Goal: Task Accomplishment & Management: Use online tool/utility

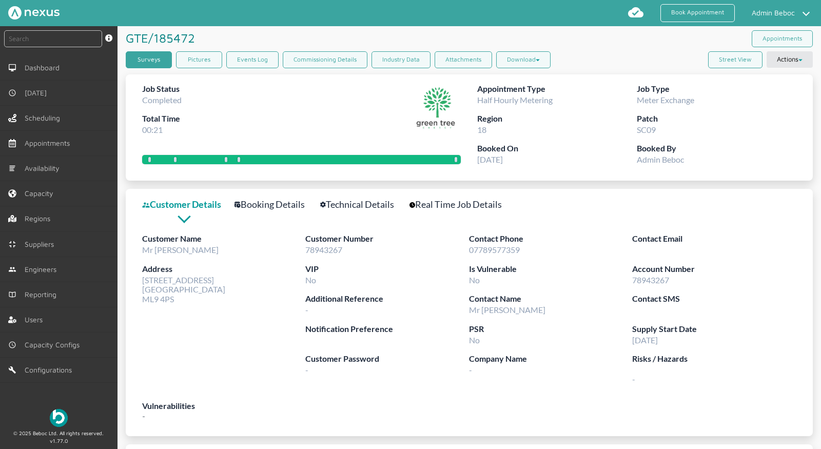
click at [167, 59] on link "Surveys" at bounding box center [149, 59] width 46 height 17
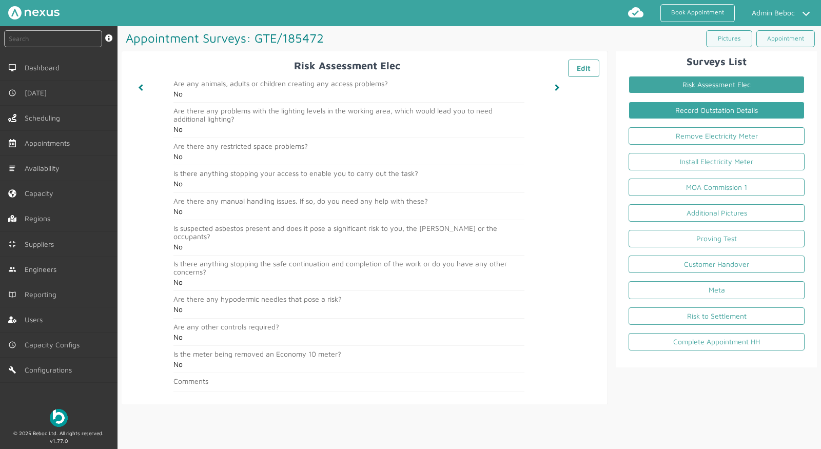
click at [734, 108] on link "Record Outstation Details" at bounding box center [717, 110] width 176 height 17
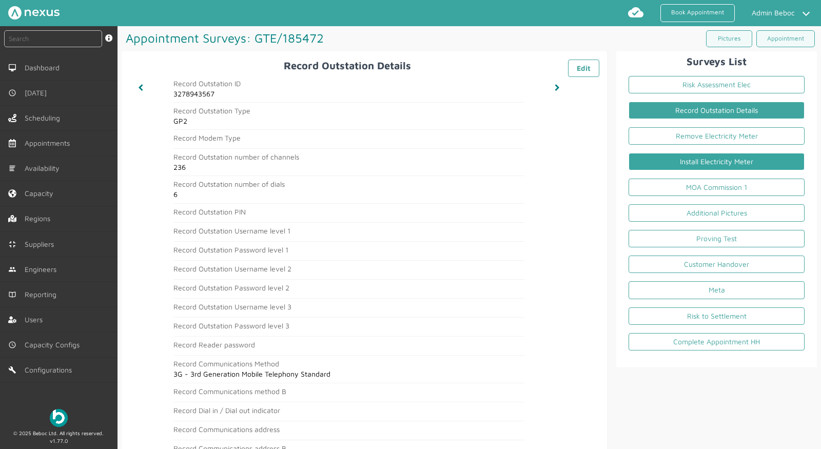
click at [716, 162] on link "Install Electricity Meter" at bounding box center [717, 161] width 176 height 17
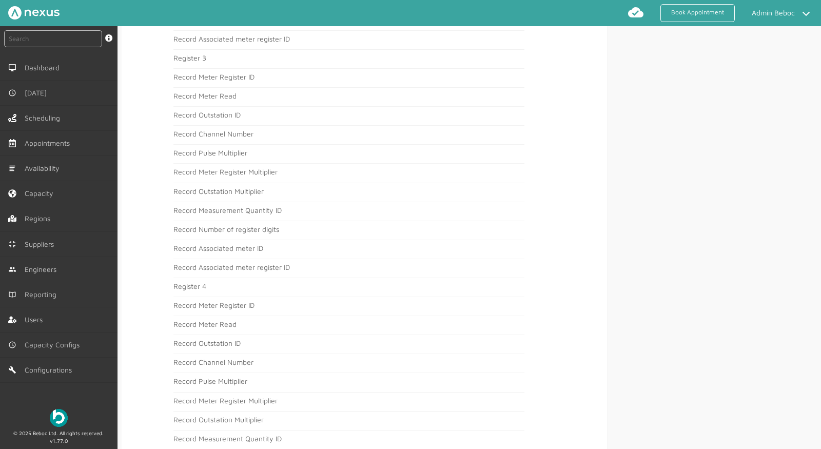
scroll to position [1129, 0]
click at [297, 228] on article "Record Number of register digits" at bounding box center [349, 235] width 351 height 15
drag, startPoint x: 192, startPoint y: 235, endPoint x: 168, endPoint y: 250, distance: 28.3
click at [192, 247] on h2 "Record Associated meter ID" at bounding box center [349, 251] width 351 height 8
drag, startPoint x: 171, startPoint y: 238, endPoint x: 760, endPoint y: 92, distance: 606.7
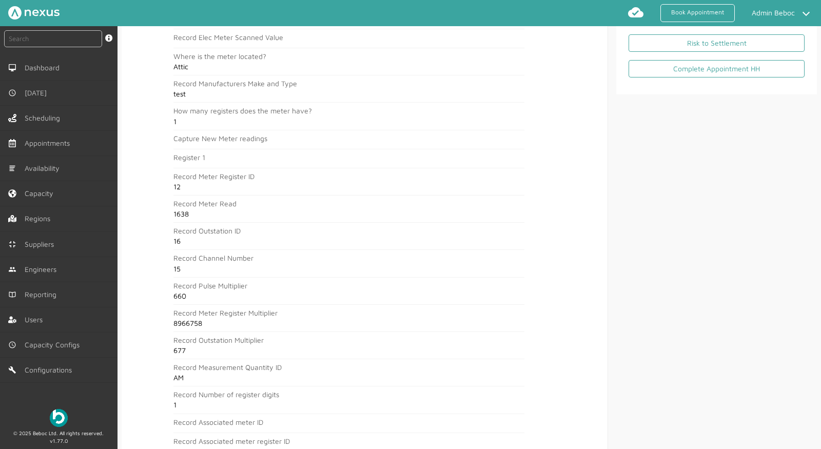
scroll to position [0, 0]
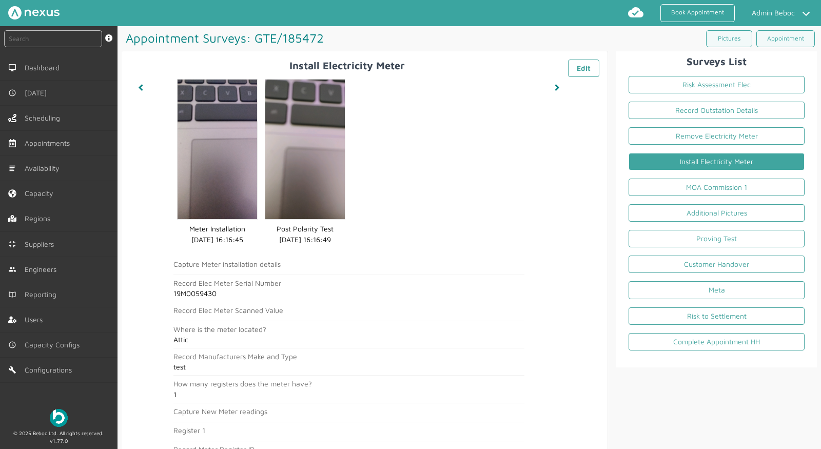
click at [724, 210] on link "Additional Pictures" at bounding box center [717, 212] width 176 height 17
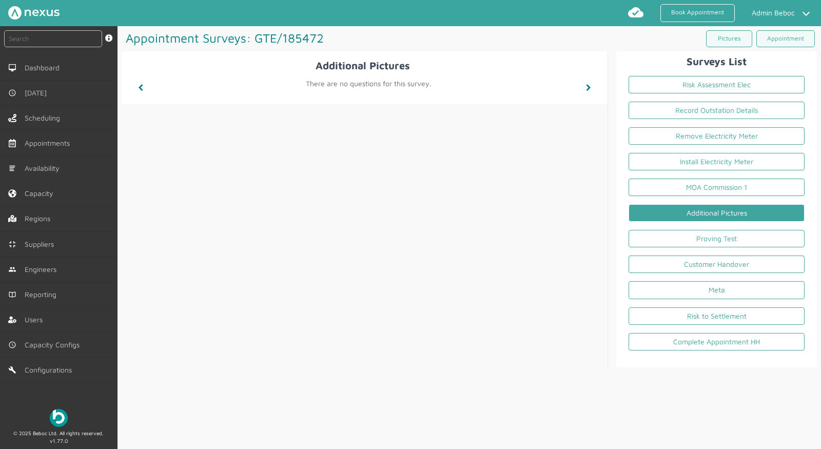
drag, startPoint x: 720, startPoint y: 259, endPoint x: 720, endPoint y: 251, distance: 8.2
click at [720, 259] on link "Customer Handover" at bounding box center [717, 264] width 176 height 17
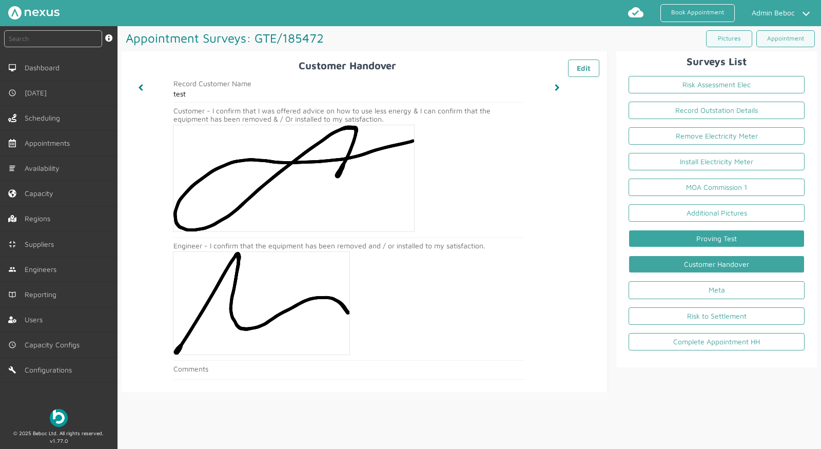
click at [718, 234] on link "Proving Test" at bounding box center [717, 238] width 176 height 17
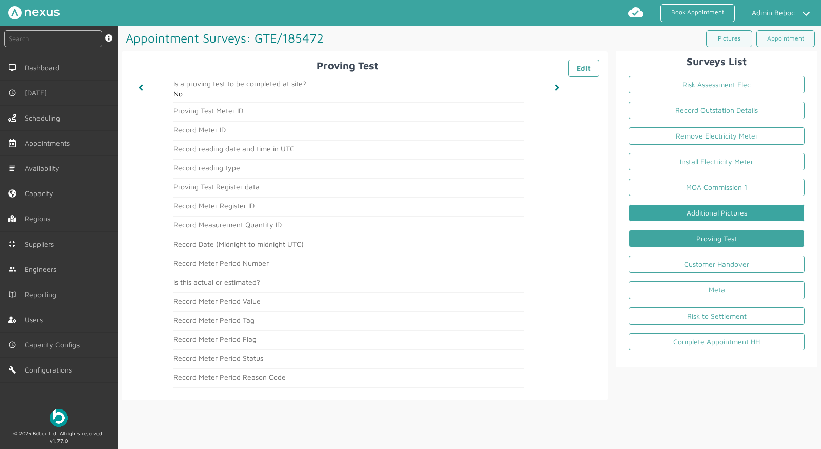
click at [725, 211] on link "Additional Pictures" at bounding box center [717, 212] width 176 height 17
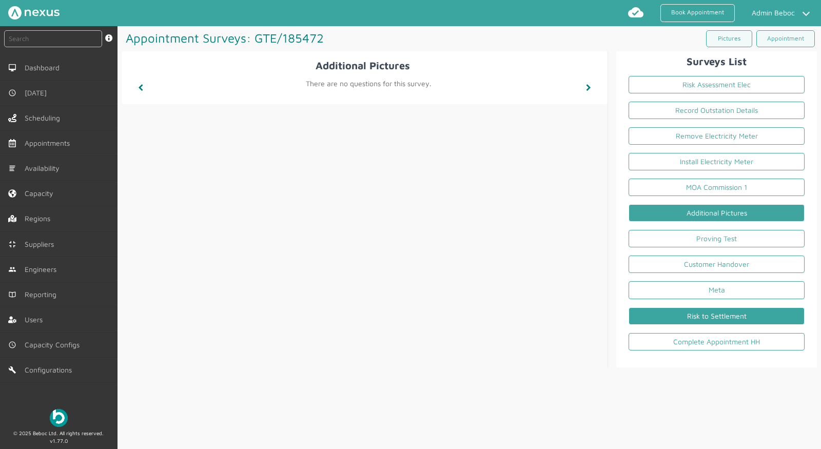
click at [727, 314] on link "Risk to Settlement" at bounding box center [717, 315] width 176 height 17
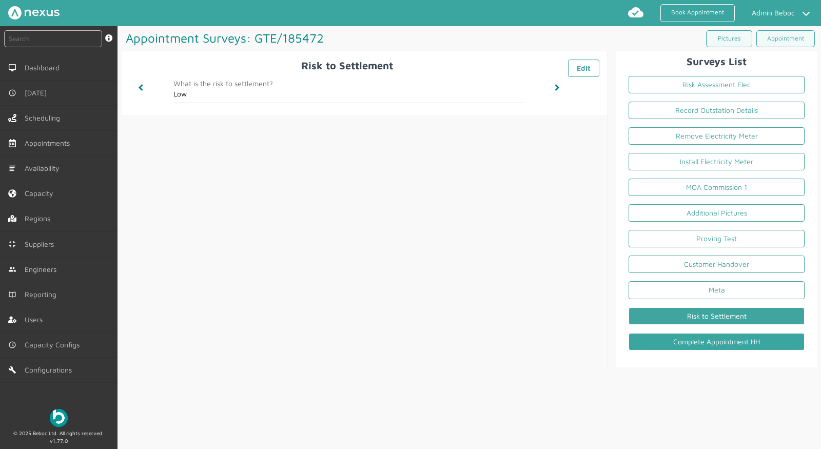
click at [722, 340] on link "Complete Appointment HH" at bounding box center [717, 341] width 176 height 17
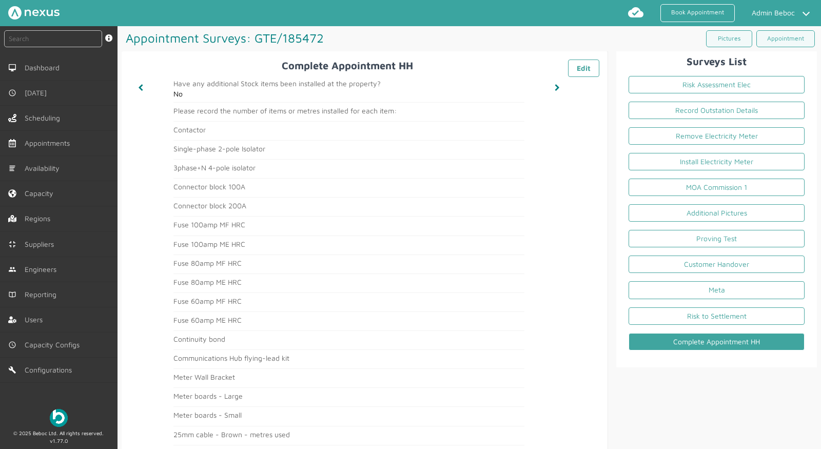
click at [453, 324] on article "Fuse 60amp ME HRC" at bounding box center [349, 323] width 351 height 15
click at [724, 309] on link "Risk to Settlement" at bounding box center [717, 315] width 176 height 17
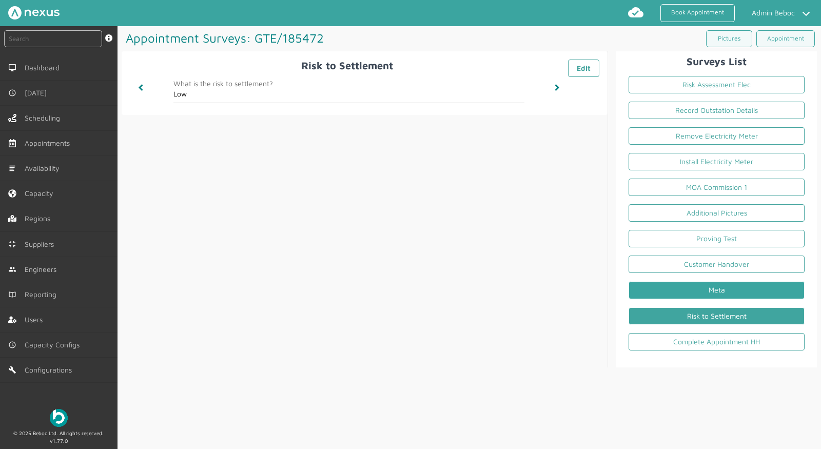
click at [720, 285] on link "Meta" at bounding box center [717, 289] width 176 height 17
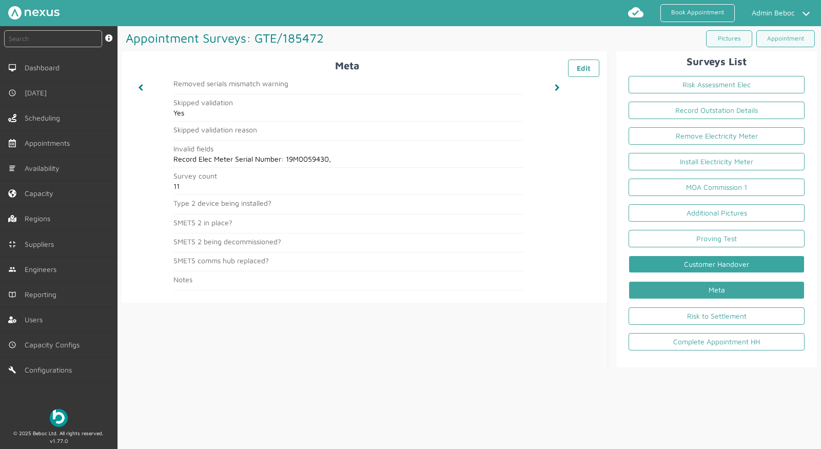
click at [729, 260] on link "Customer Handover" at bounding box center [717, 264] width 176 height 17
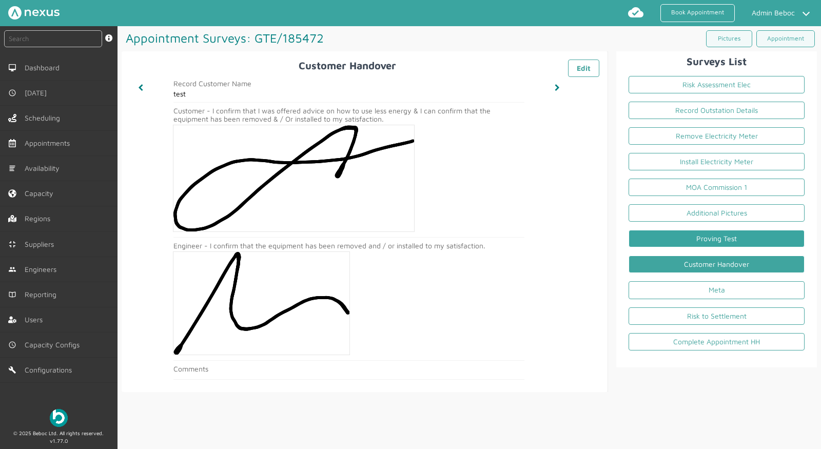
click at [763, 238] on link "Proving Test" at bounding box center [717, 238] width 176 height 17
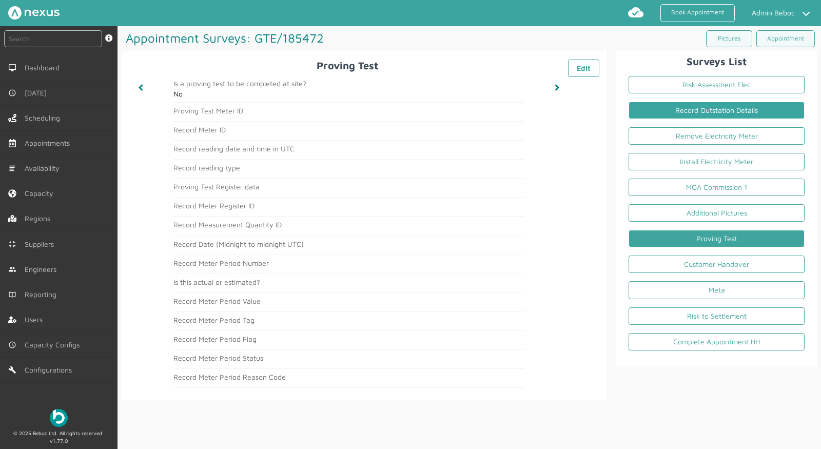
click at [754, 110] on link "Record Outstation Details" at bounding box center [717, 110] width 176 height 17
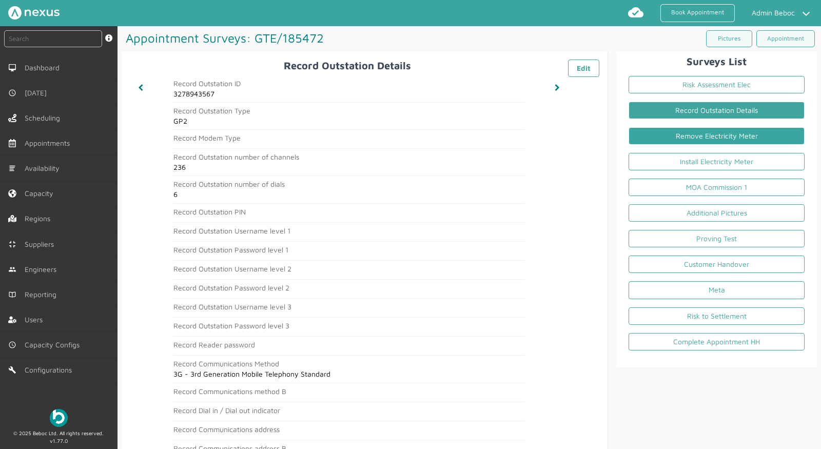
click at [750, 133] on link "Remove Electricity Meter" at bounding box center [717, 135] width 176 height 17
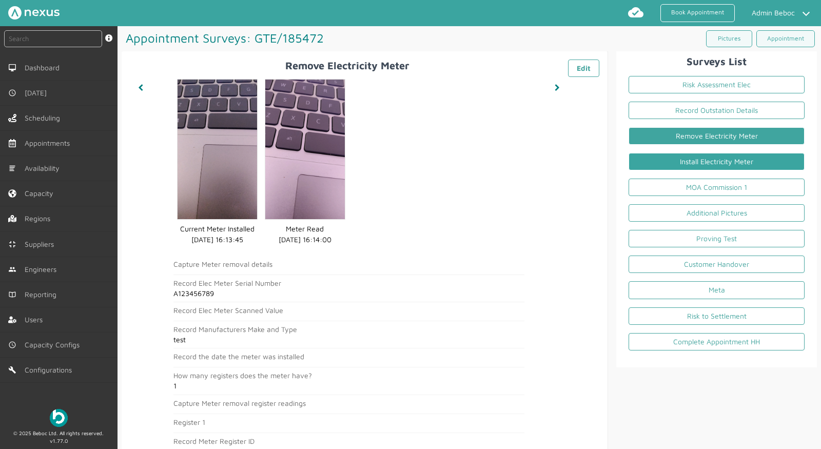
click at [755, 162] on link "Install Electricity Meter" at bounding box center [717, 161] width 176 height 17
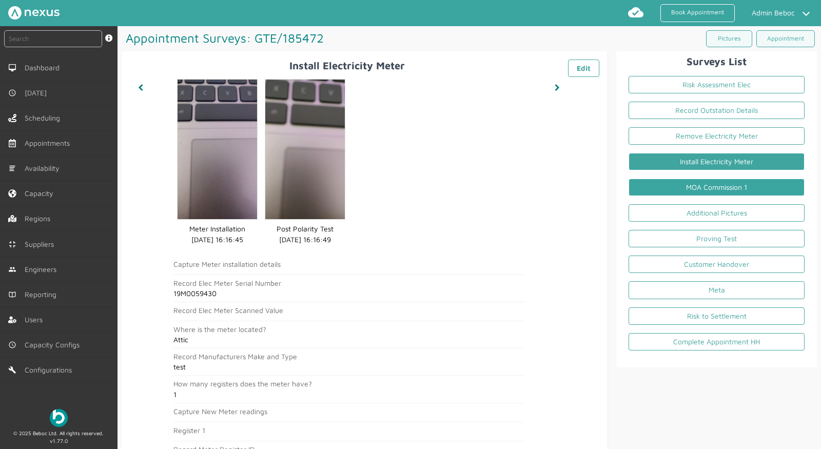
click at [731, 183] on link "MOA Commission 1" at bounding box center [717, 187] width 176 height 17
